Goal: Task Accomplishment & Management: Use online tool/utility

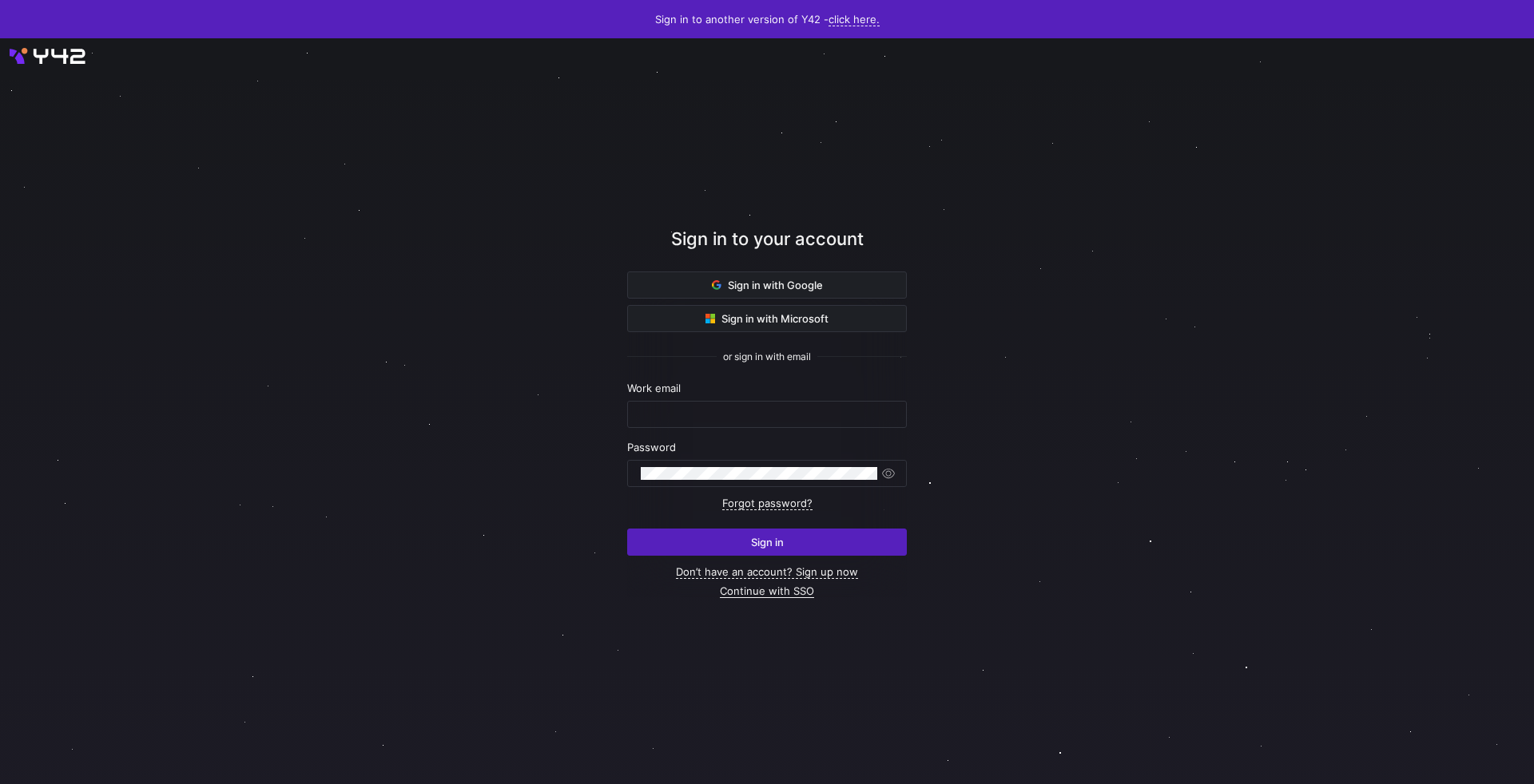
click at [765, 597] on link "Continue with SSO" at bounding box center [767, 592] width 95 height 13
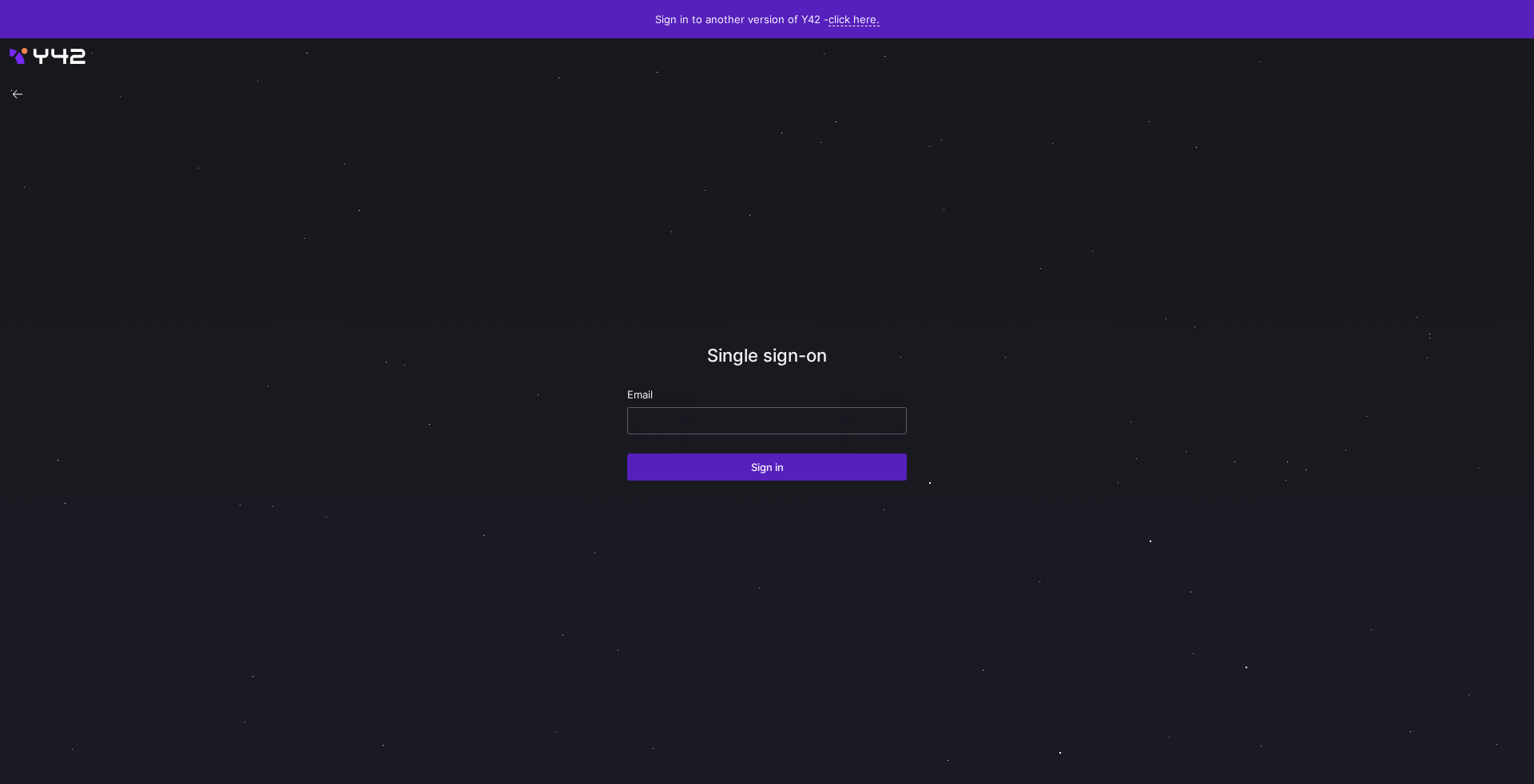
click at [664, 428] on div at bounding box center [767, 421] width 253 height 26
type input "[EMAIL_ADDRESS][DOMAIN_NAME]"
click at [627, 453] on button "Sign in" at bounding box center [767, 467] width 280 height 27
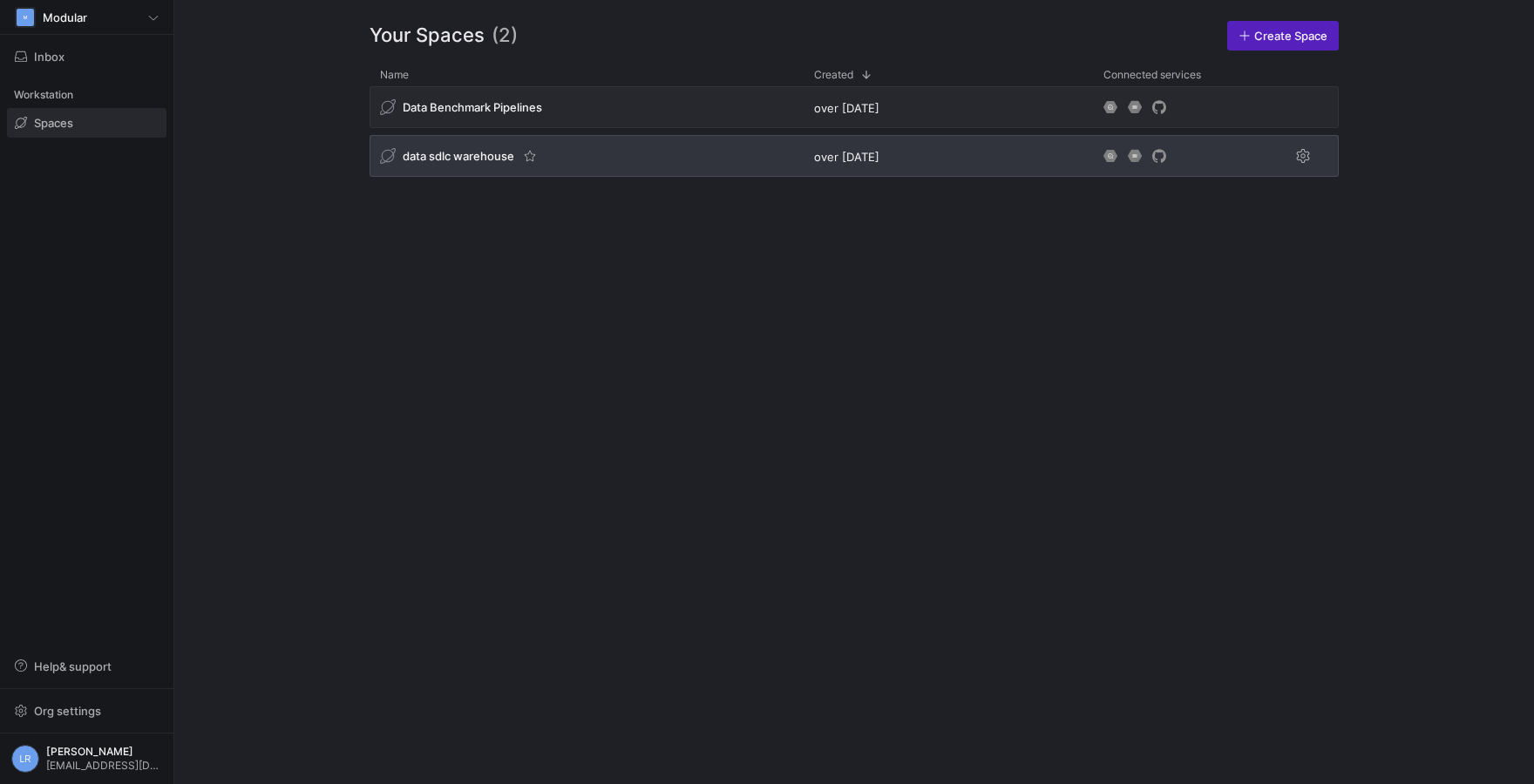
click at [458, 174] on div "data sdlc warehouse" at bounding box center [586, 156] width 434 height 42
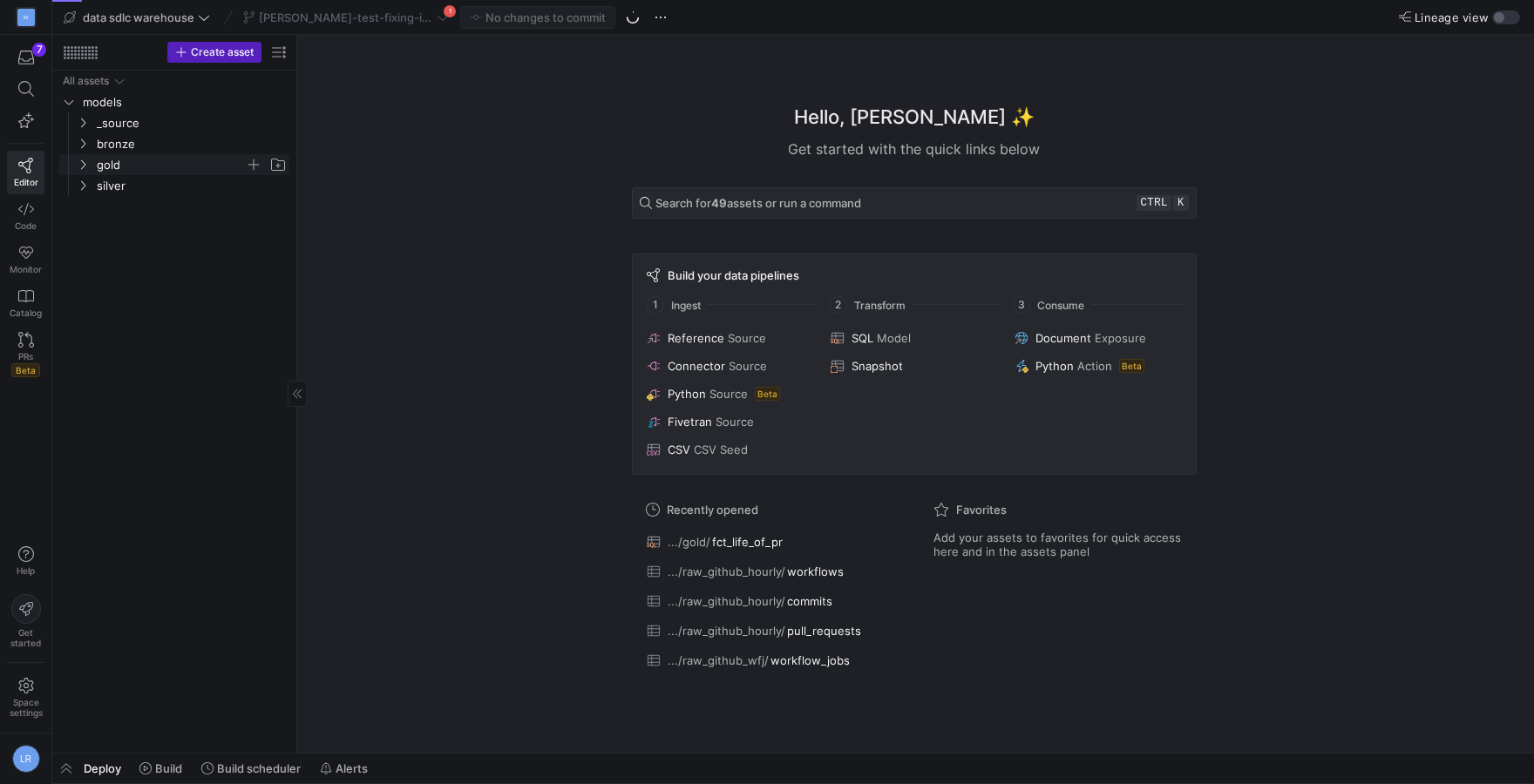
click at [115, 171] on span "gold" at bounding box center [171, 165] width 148 height 20
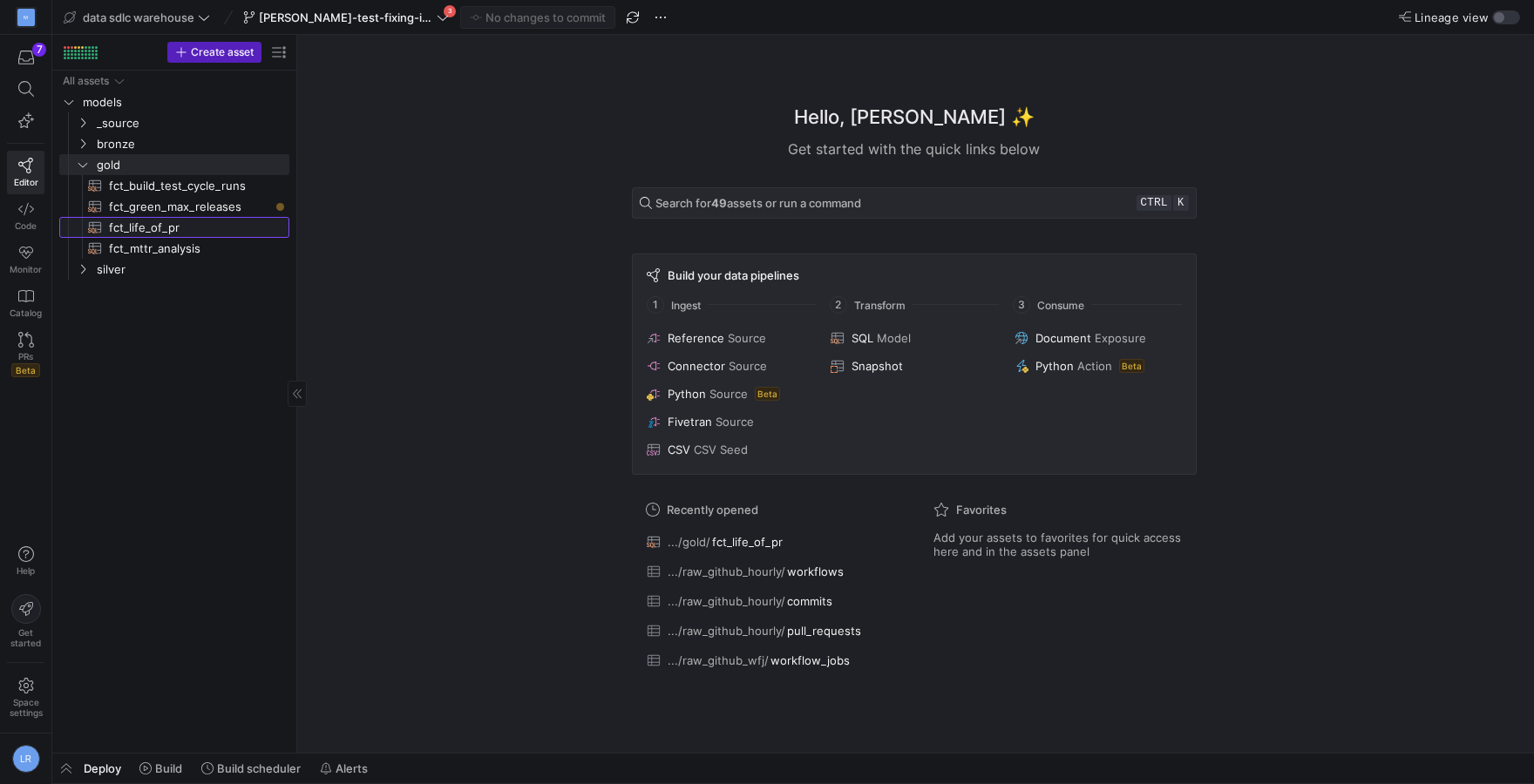
click at [198, 221] on span "fct_life_of_pr​​​​​​​​​​" at bounding box center [189, 228] width 161 height 20
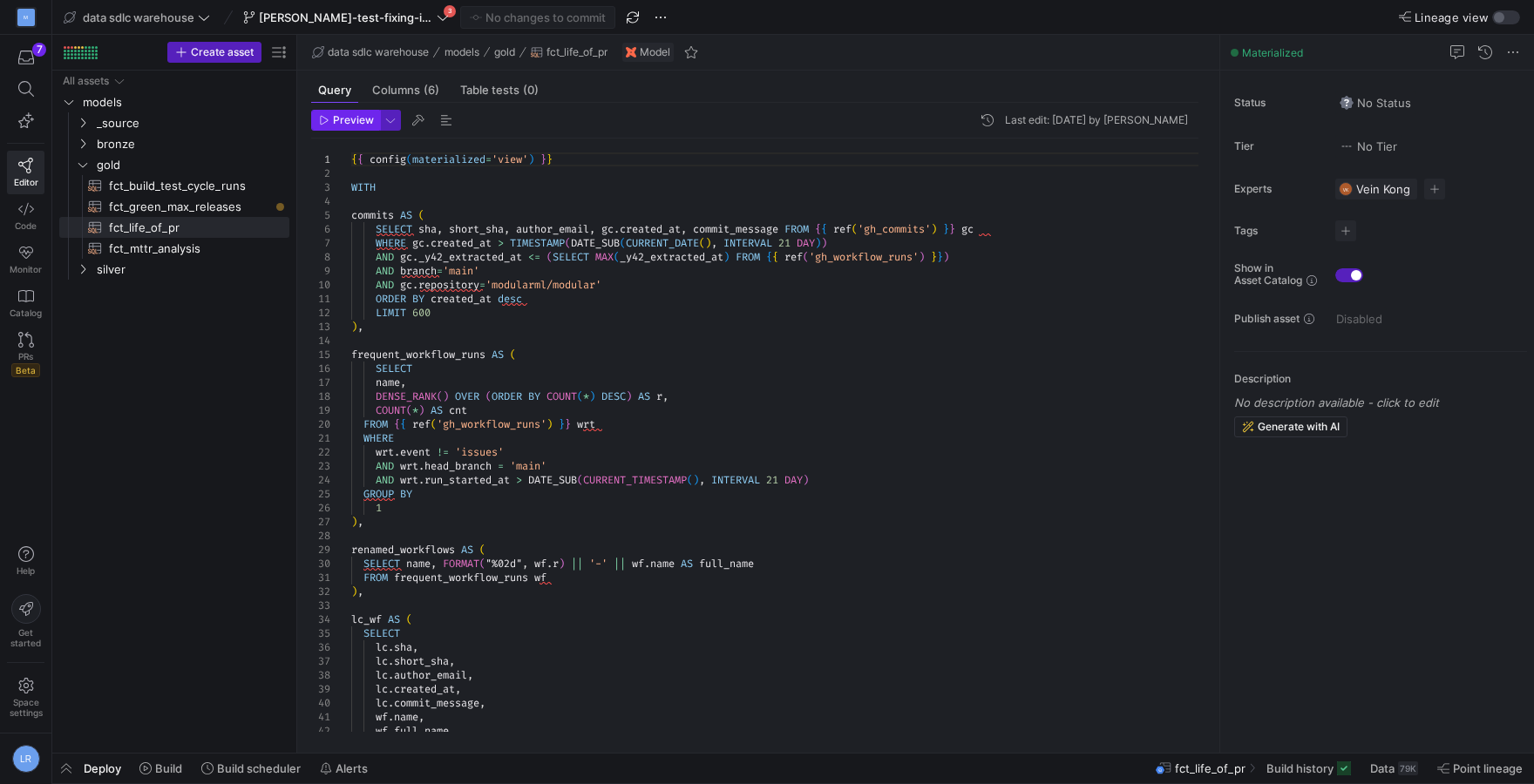
click at [352, 125] on span "Preview" at bounding box center [353, 120] width 41 height 12
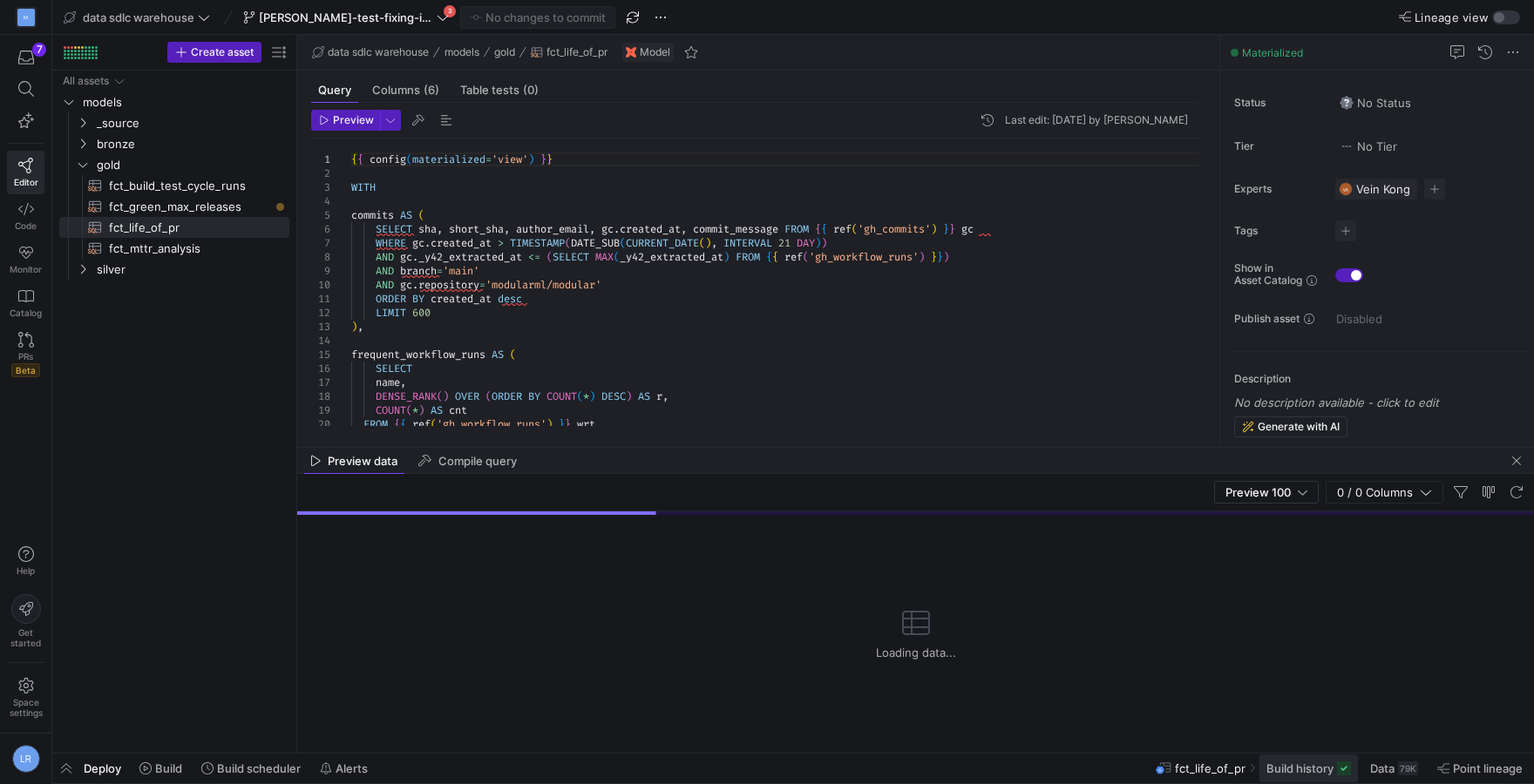
click at [1308, 775] on span "Build history" at bounding box center [1300, 768] width 68 height 14
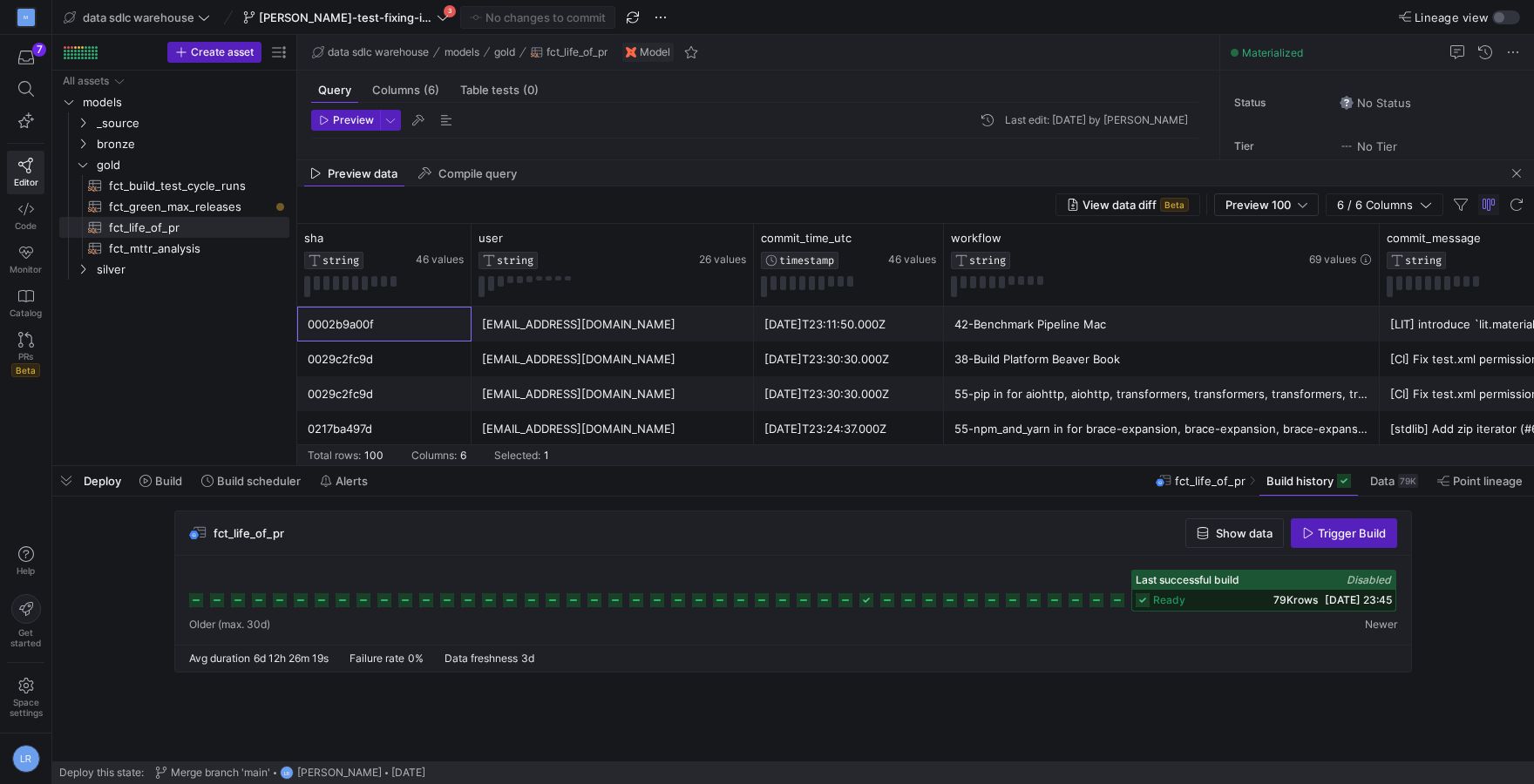
click at [341, 326] on div "0002b9a00f" at bounding box center [384, 324] width 153 height 34
drag, startPoint x: 303, startPoint y: 324, endPoint x: 359, endPoint y: 322, distance: 56.0
click at [359, 322] on div "0002b9a00f" at bounding box center [384, 324] width 174 height 35
drag, startPoint x: 394, startPoint y: 329, endPoint x: 326, endPoint y: 328, distance: 68.0
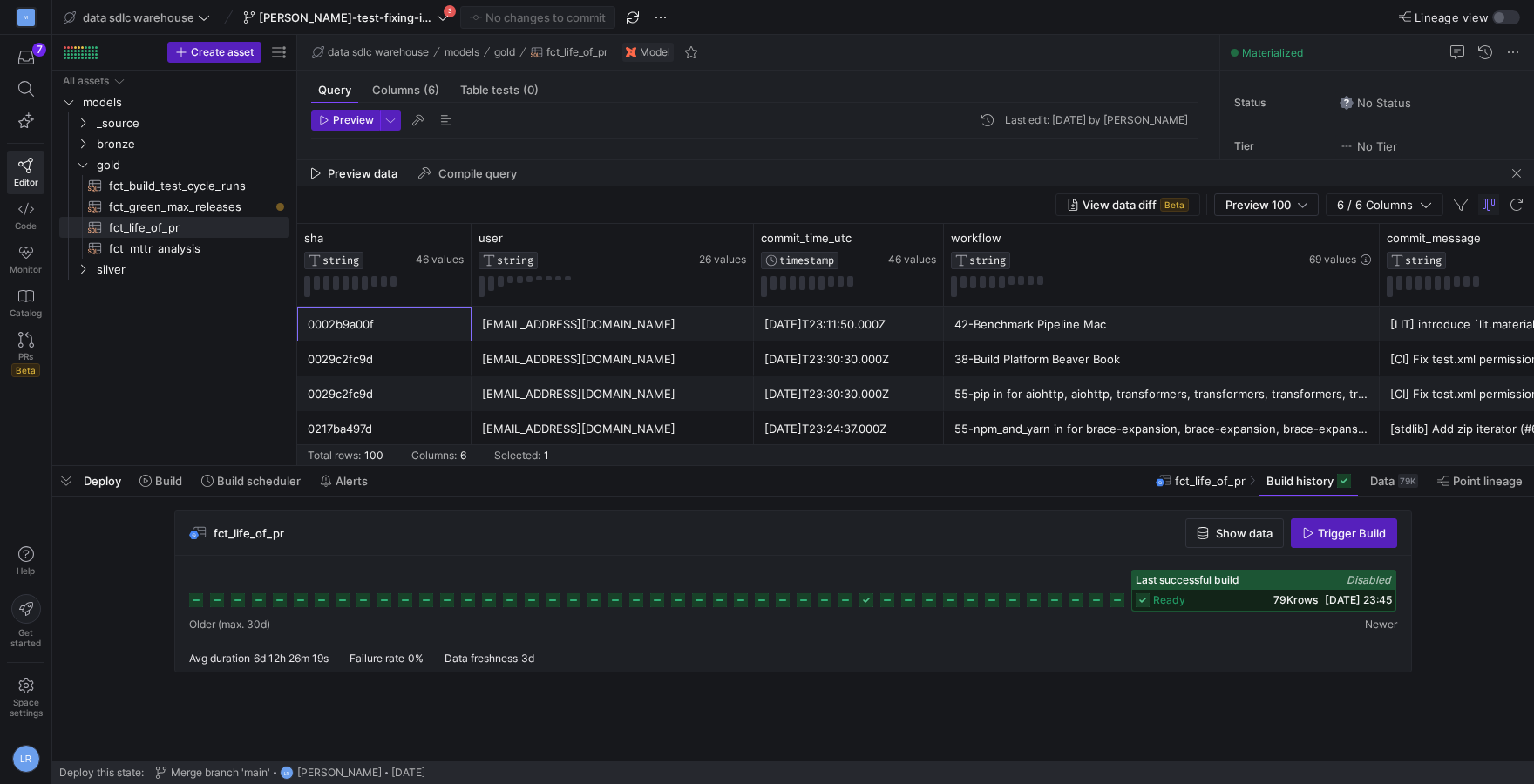
click at [313, 319] on div "0002b9a00f" at bounding box center [384, 324] width 153 height 34
click at [331, 329] on div "0002b9a00f" at bounding box center [384, 324] width 153 height 34
